Goal: Transaction & Acquisition: Purchase product/service

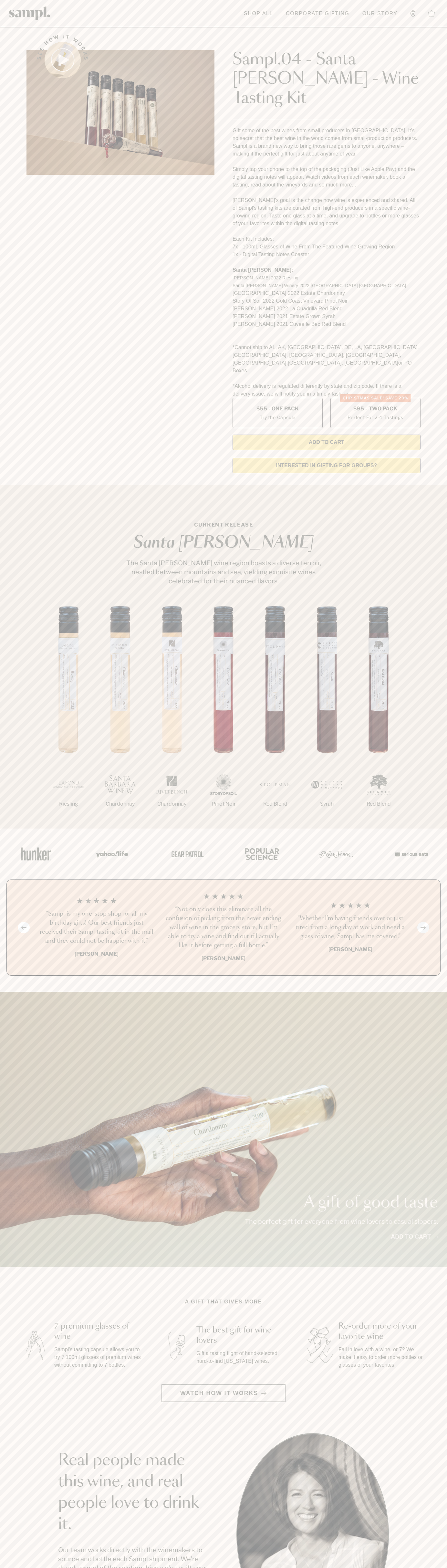
click at [442, 15] on header "Toggle navigation menu Shop All Corporate Gifting Our Story Account Story Shop …" at bounding box center [224, 13] width 447 height 27
click at [434, 992] on div "A gift of good taste The perfect gift for everyone from wine lovers to casual s…" at bounding box center [224, 1129] width 447 height 275
click at [146, 1567] on html "Skip to main content Toggle navigation menu Shop All Corporate Gifting Our Stor…" at bounding box center [224, 1304] width 447 height 2608
click at [2, 1433] on section "Real people made this wine, and real people love to drink it. Our team works di…" at bounding box center [224, 1533] width 447 height 201
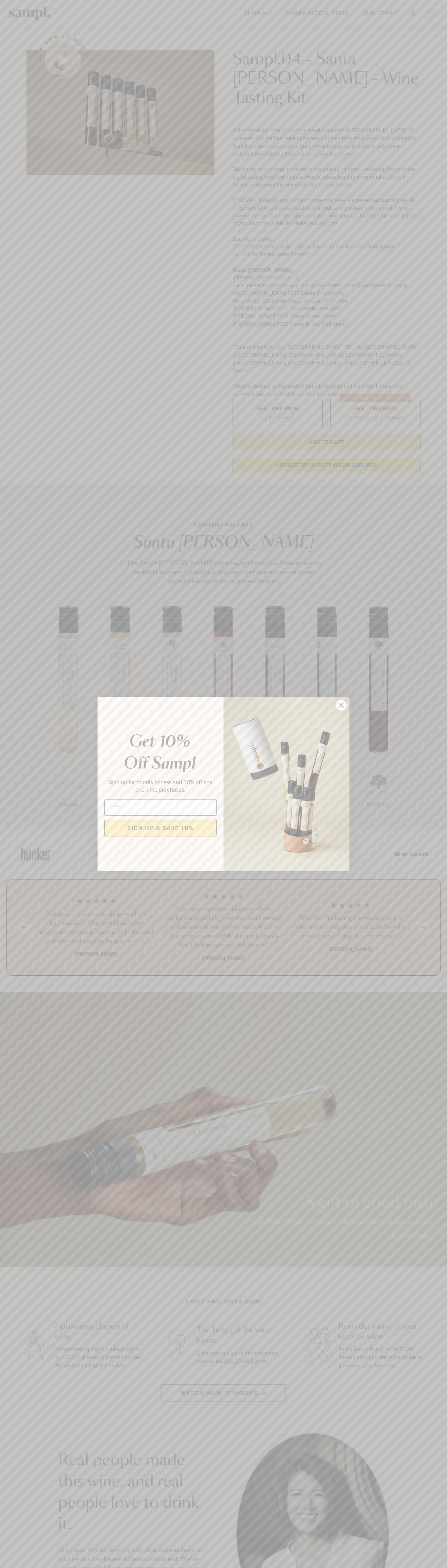
click at [341, 705] on icon "Close dialog" at bounding box center [341, 705] width 4 height 4
